Goal: Transaction & Acquisition: Purchase product/service

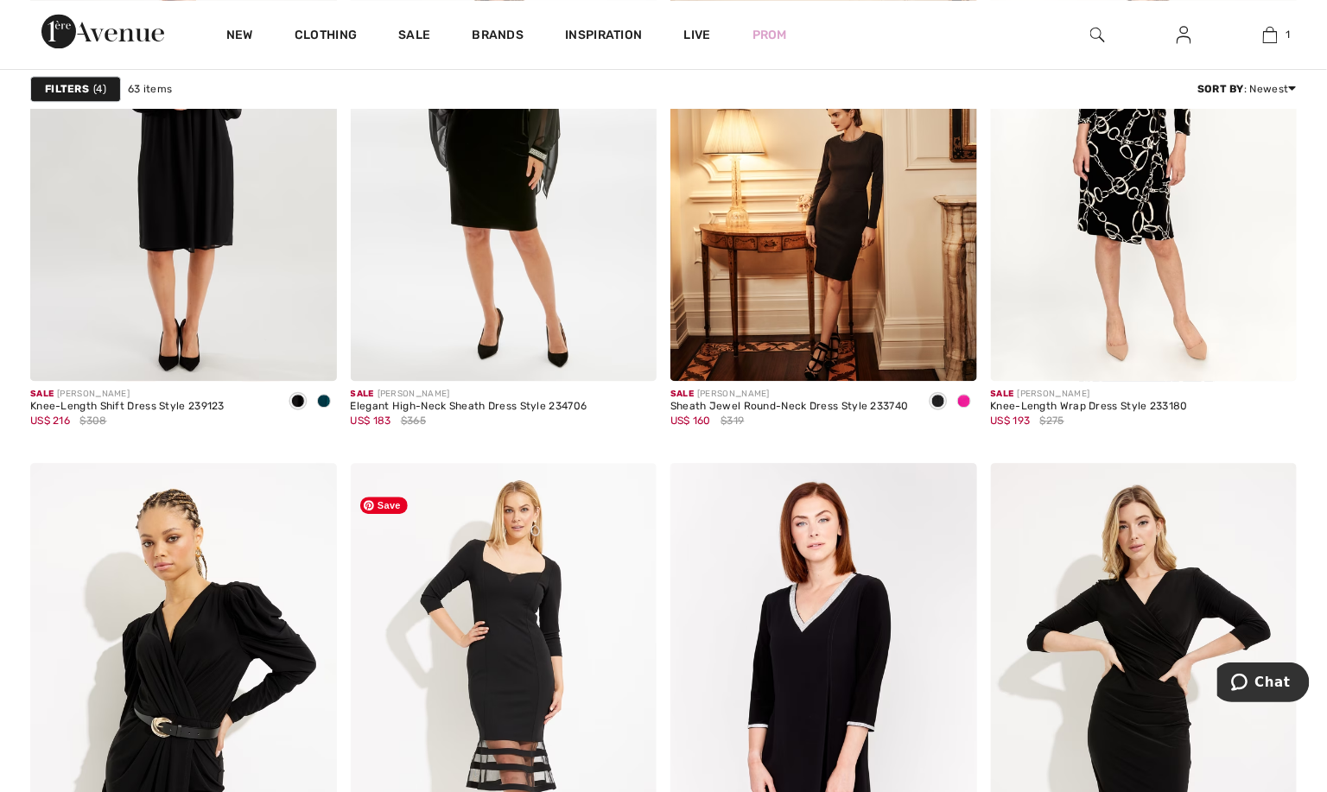
scroll to position [2021, 0]
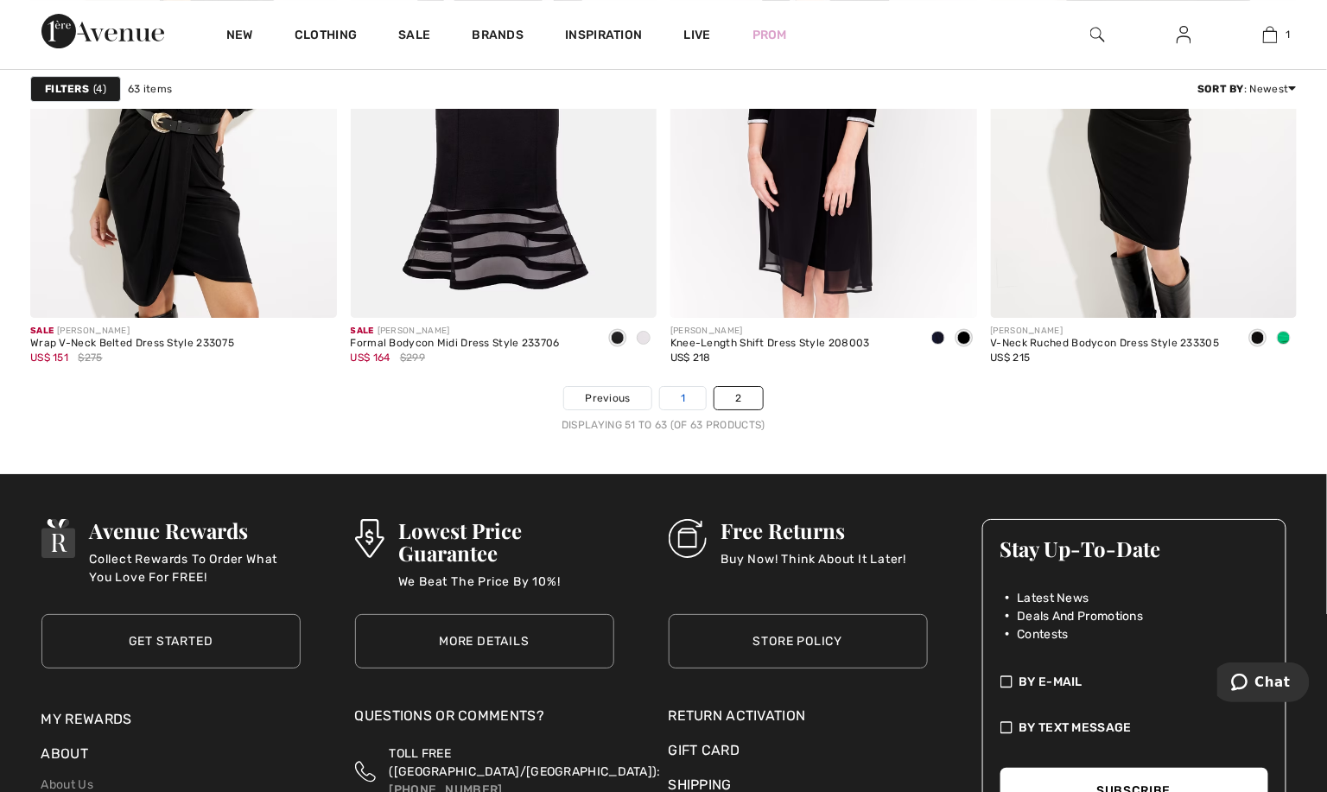
click at [684, 410] on link "1" at bounding box center [683, 398] width 46 height 22
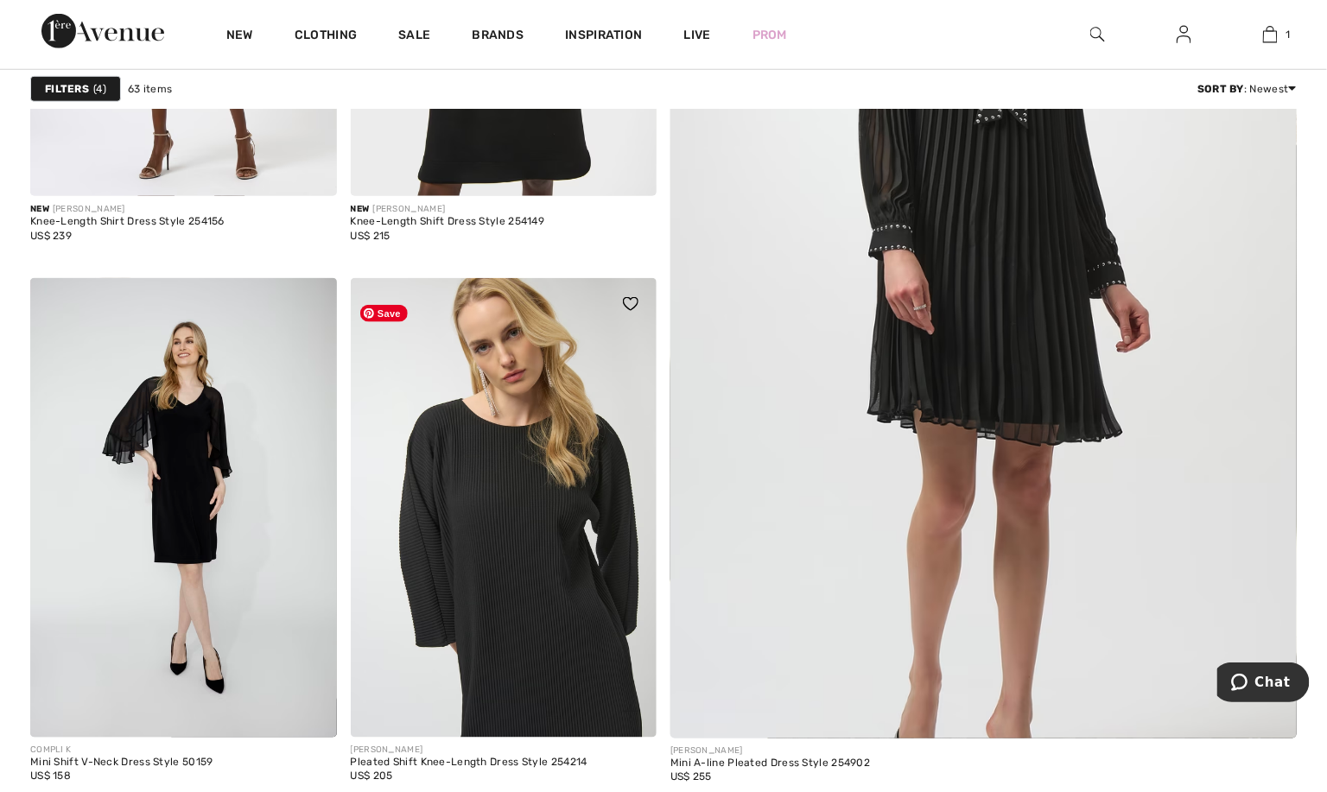
scroll to position [1037, 0]
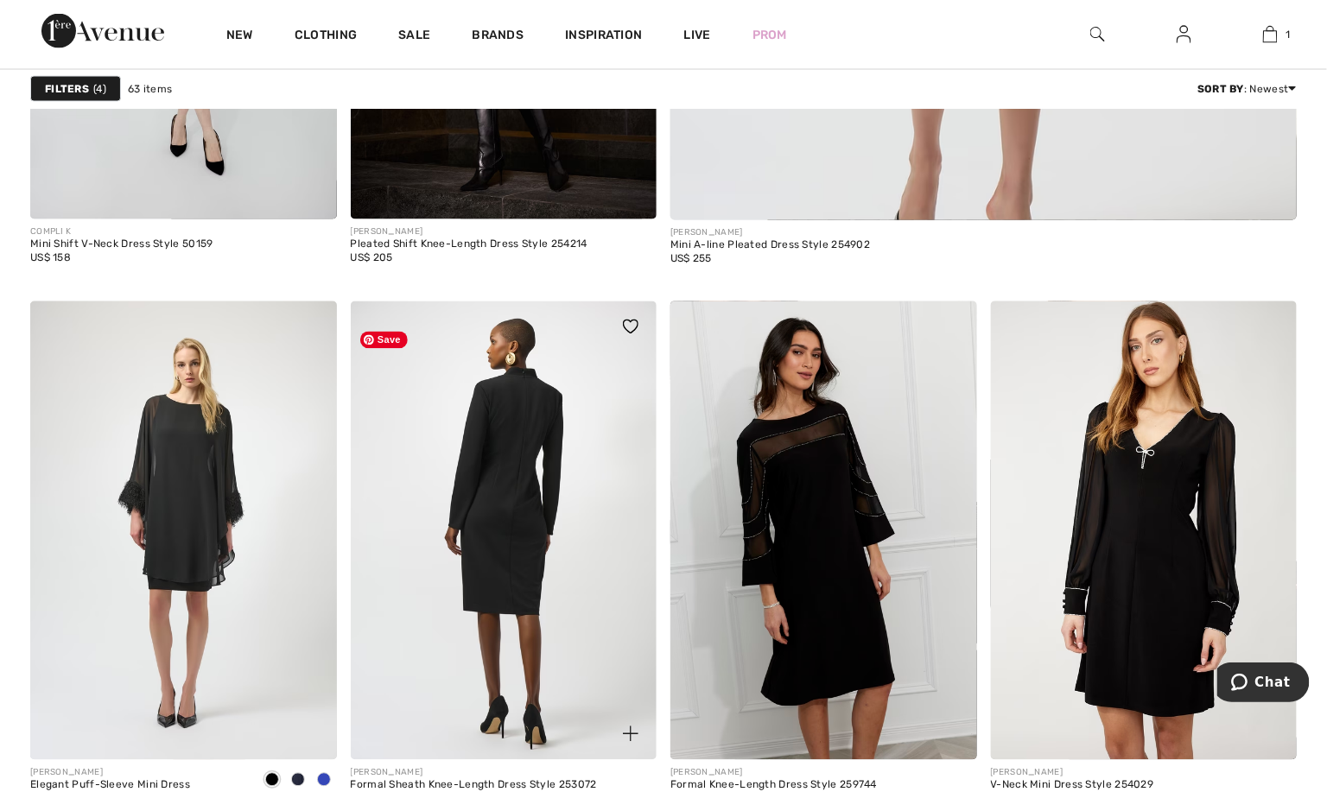
click at [523, 603] on img at bounding box center [504, 532] width 307 height 460
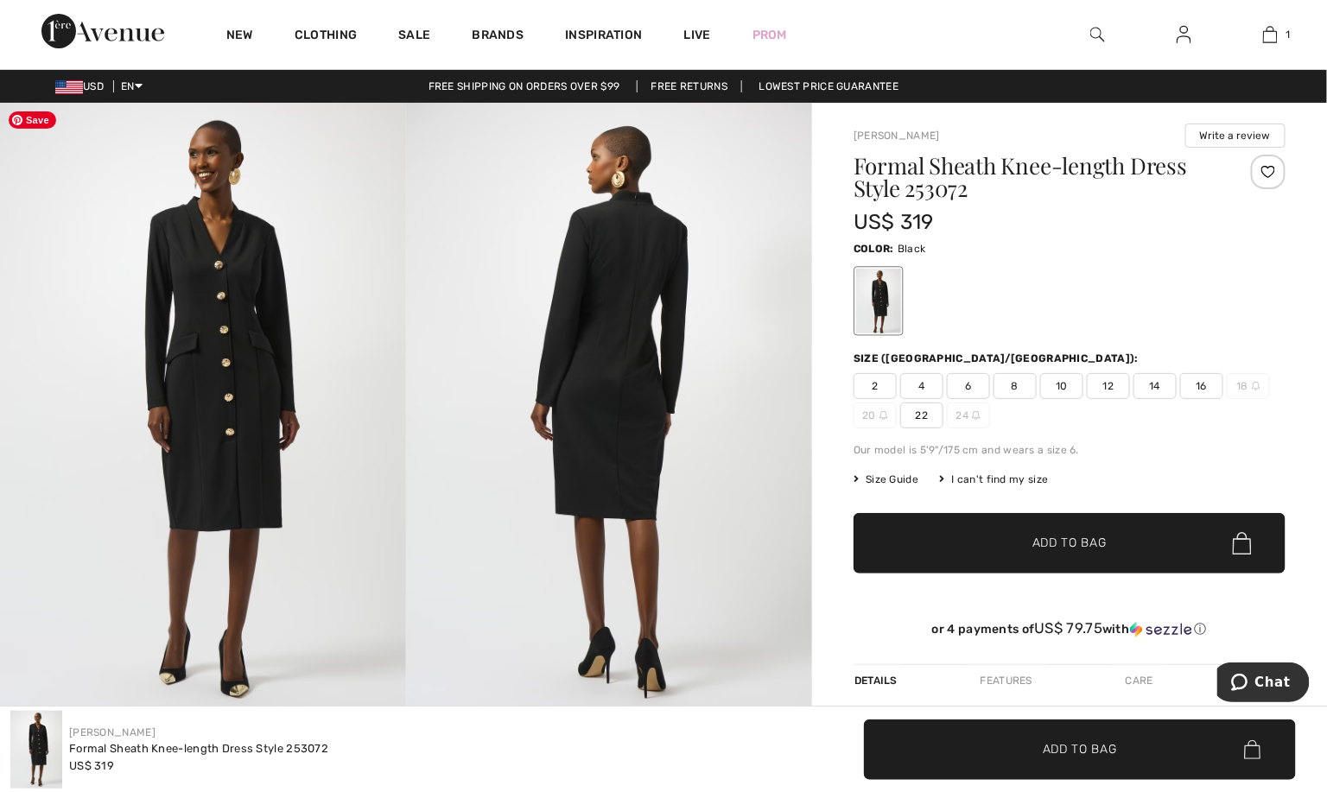
click at [216, 372] on img at bounding box center [203, 407] width 406 height 609
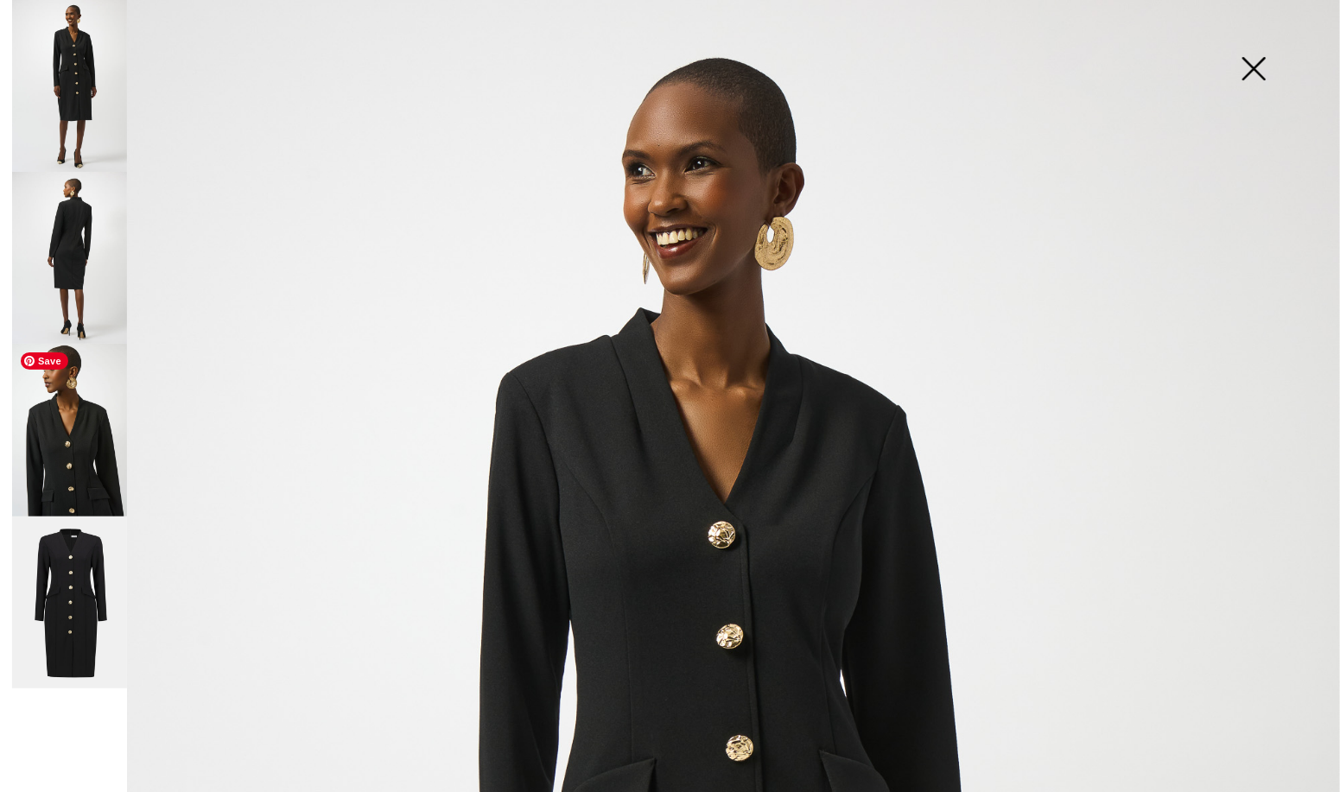
click at [73, 397] on img at bounding box center [69, 430] width 115 height 172
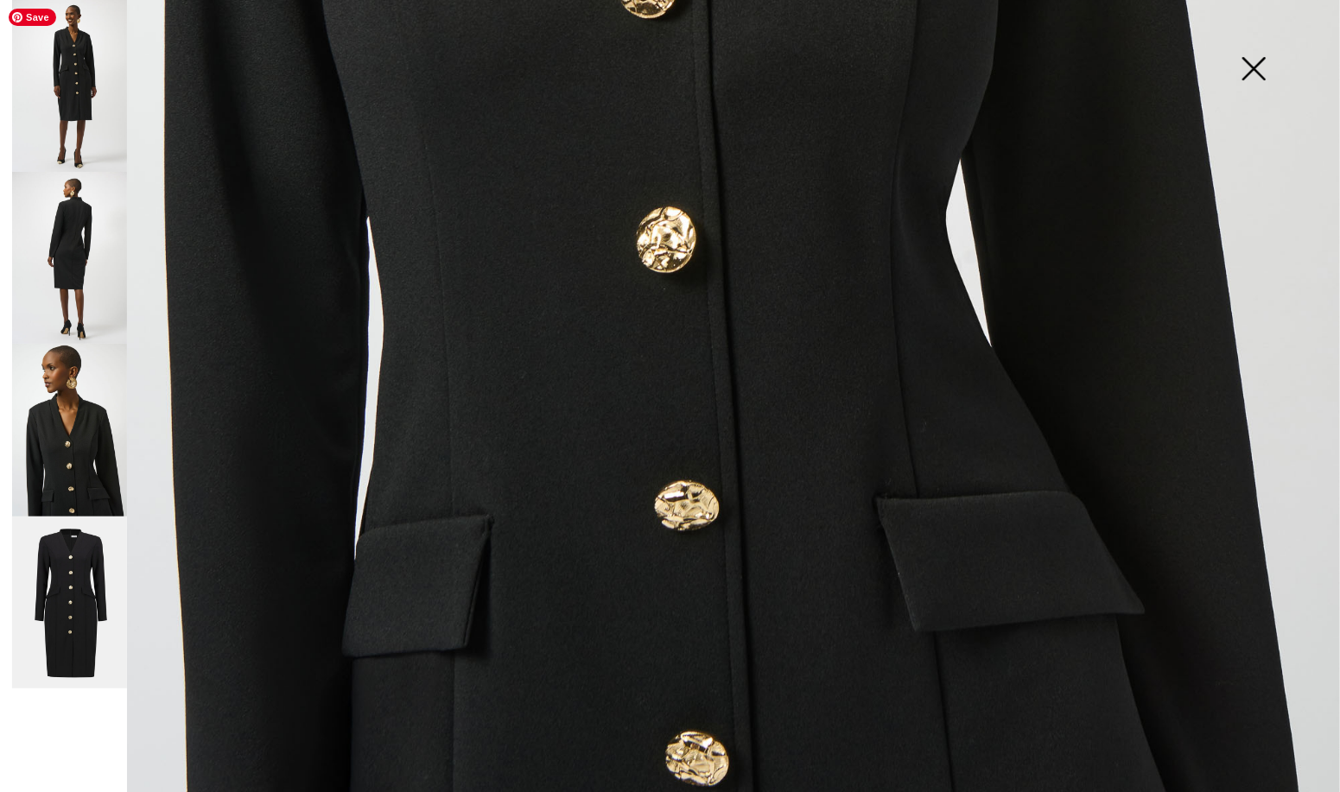
scroll to position [1197, 0]
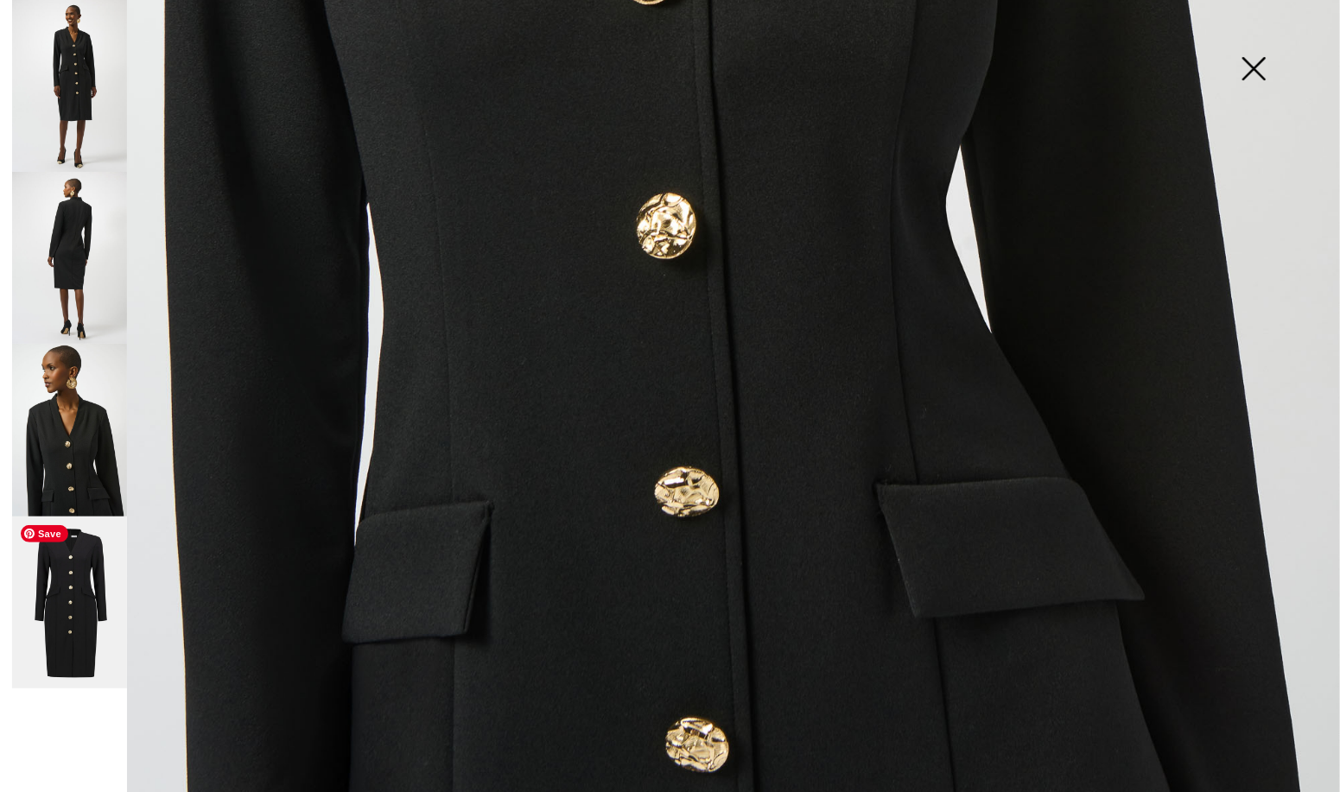
click at [87, 605] on img at bounding box center [69, 603] width 115 height 172
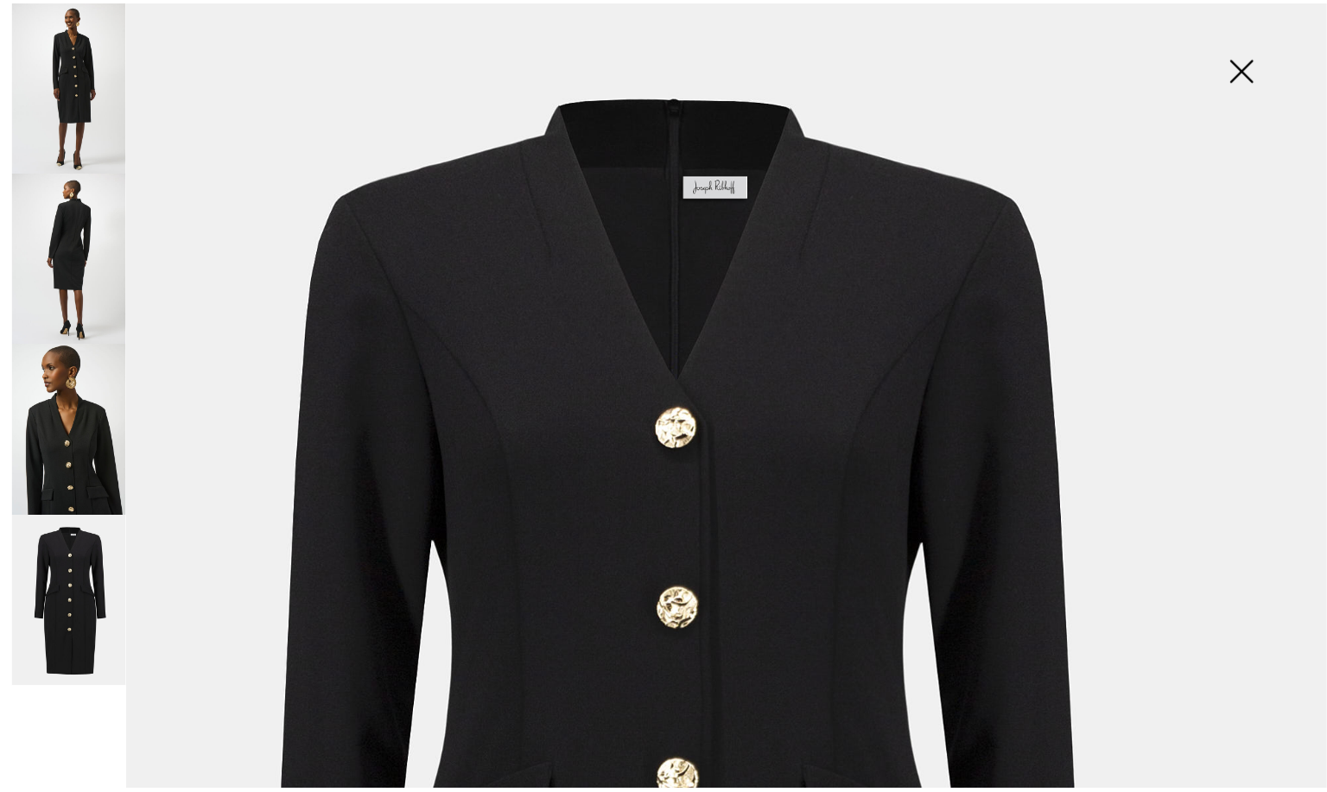
scroll to position [0, 0]
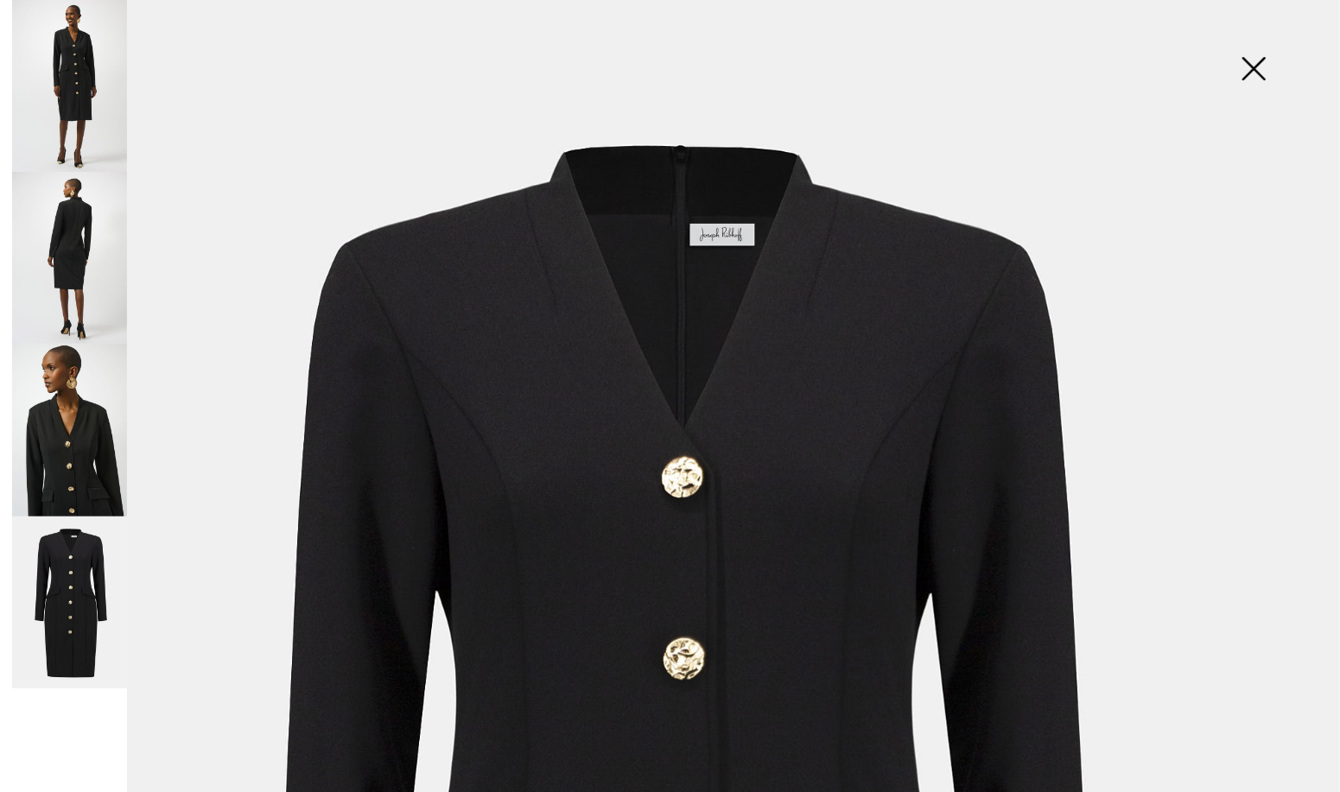
click at [1259, 67] on img at bounding box center [1254, 70] width 86 height 89
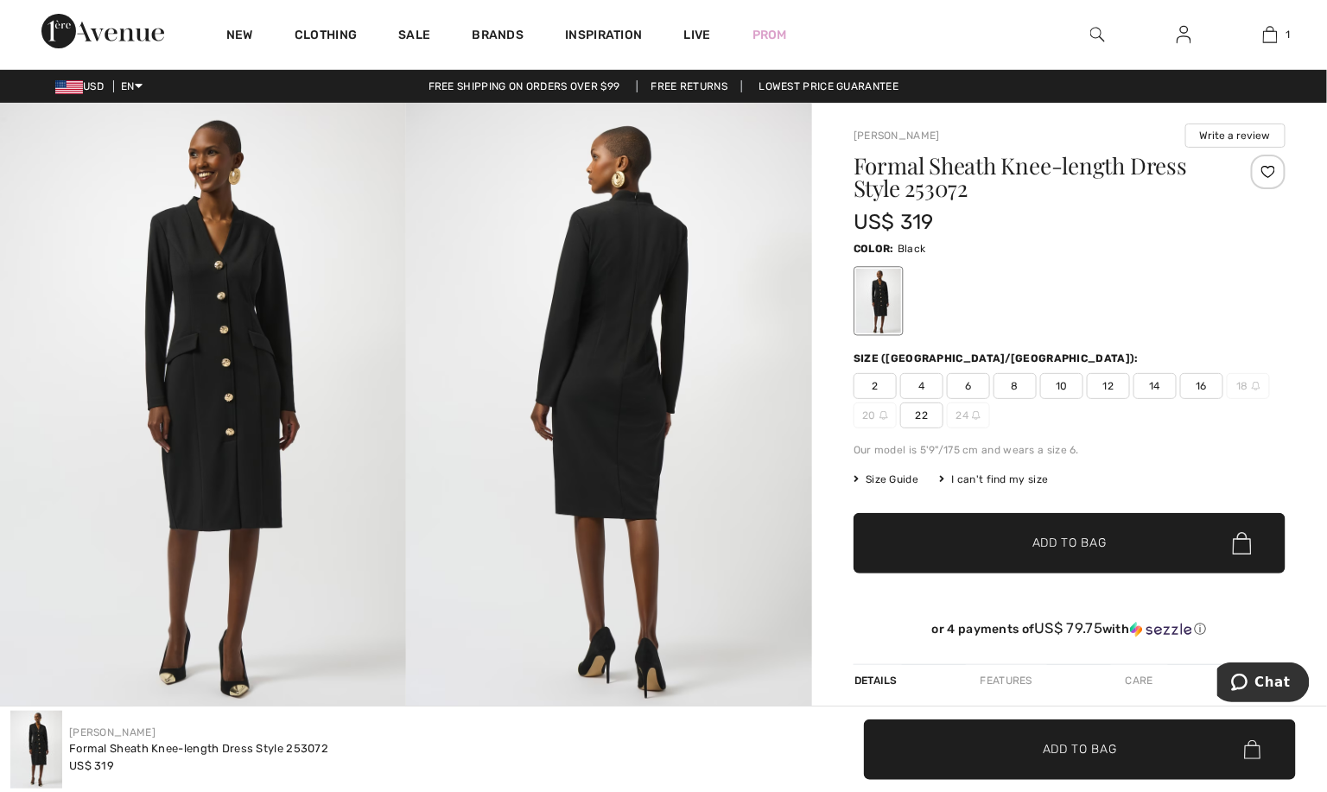
click at [1206, 399] on span "16" at bounding box center [1201, 386] width 43 height 26
